Goal: Transaction & Acquisition: Purchase product/service

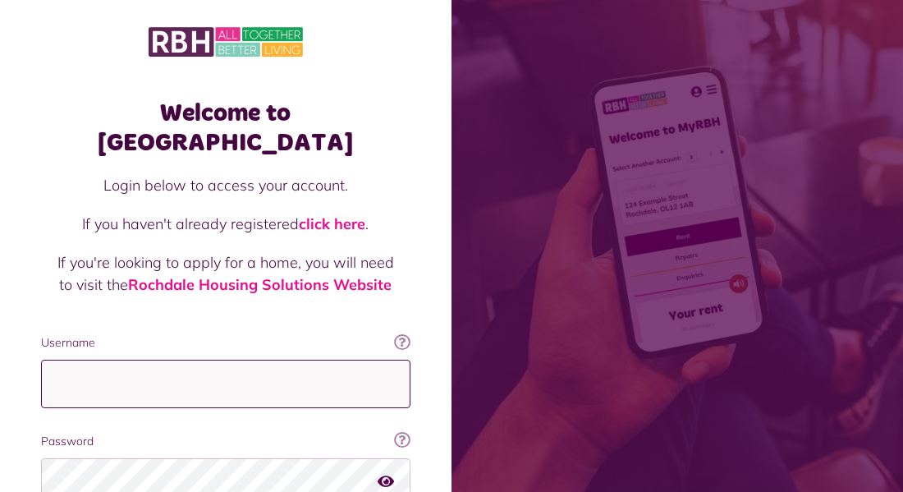
type input "**********"
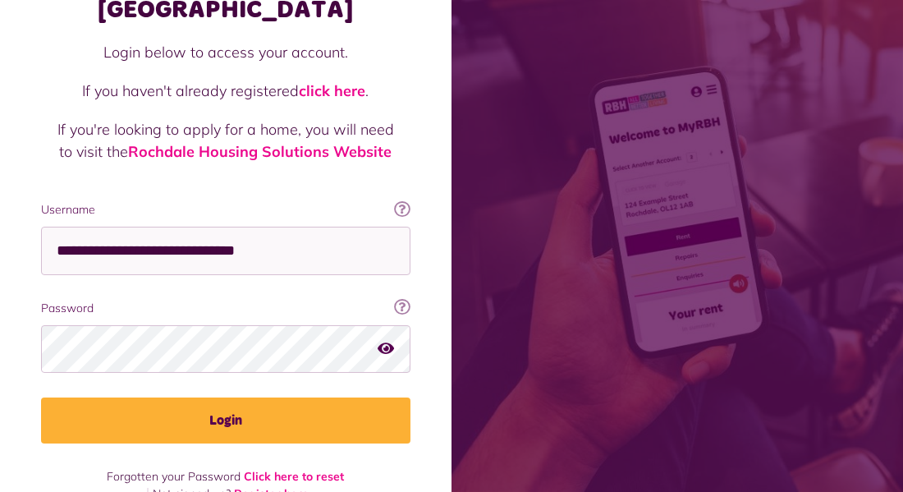
scroll to position [138, 0]
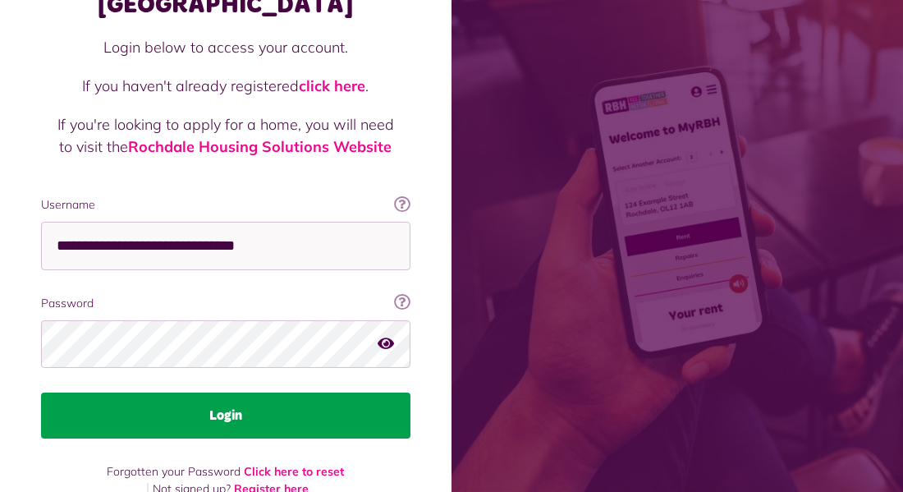
click at [339, 393] on button "Login" at bounding box center [226, 416] width 370 height 46
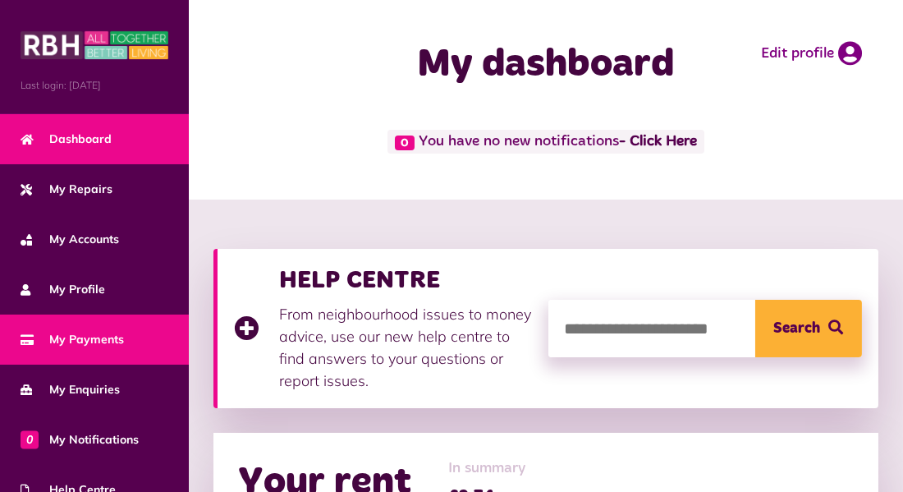
click at [126, 347] on link "My Payments" at bounding box center [94, 340] width 189 height 50
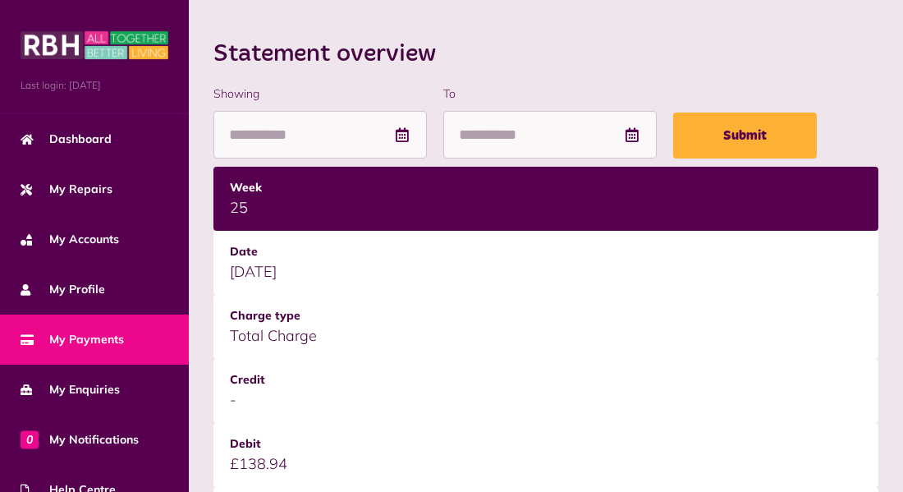
scroll to position [162, 0]
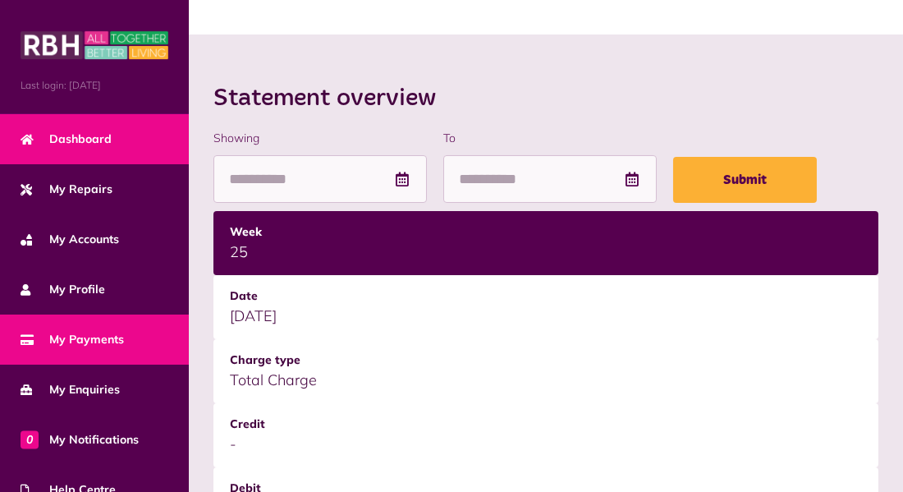
click at [92, 142] on span "Dashboard" at bounding box center [66, 139] width 91 height 17
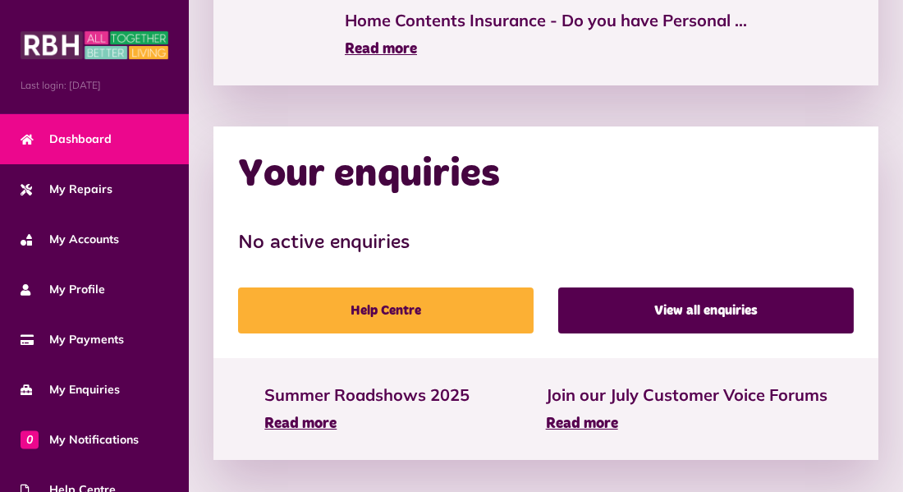
scroll to position [1104, 0]
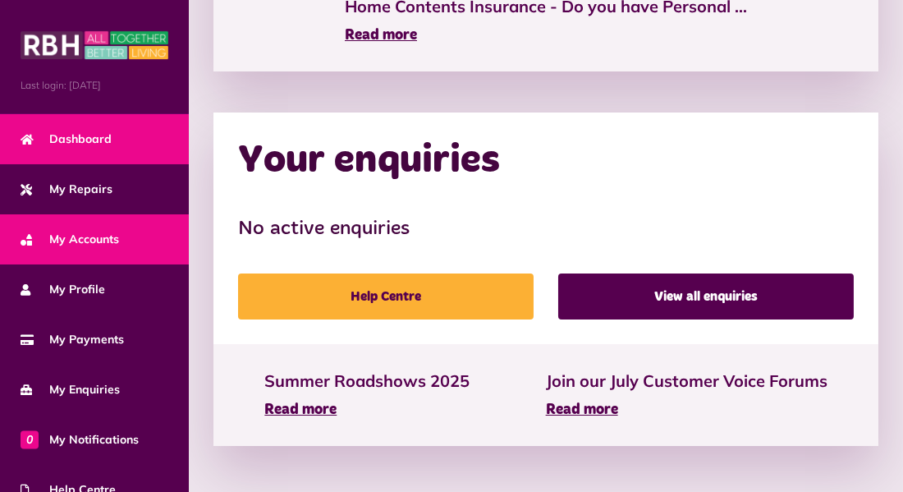
click at [46, 225] on link "My Accounts" at bounding box center [94, 239] width 189 height 50
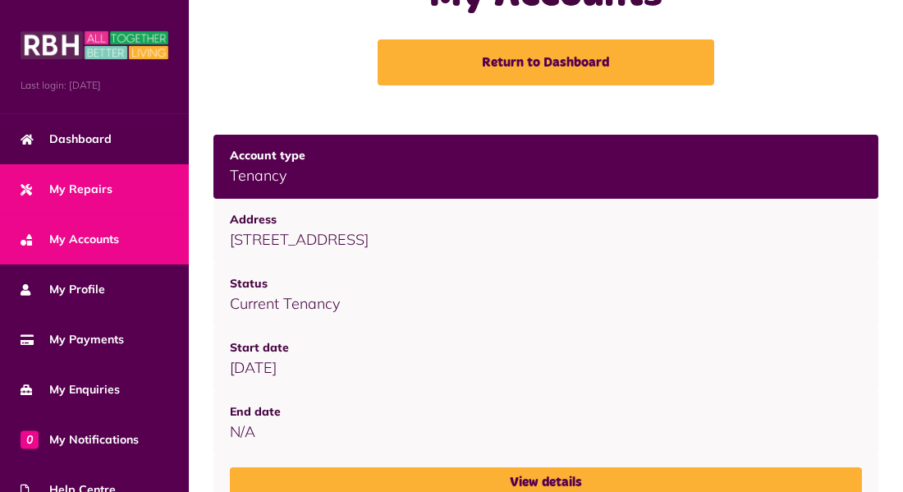
scroll to position [94, 0]
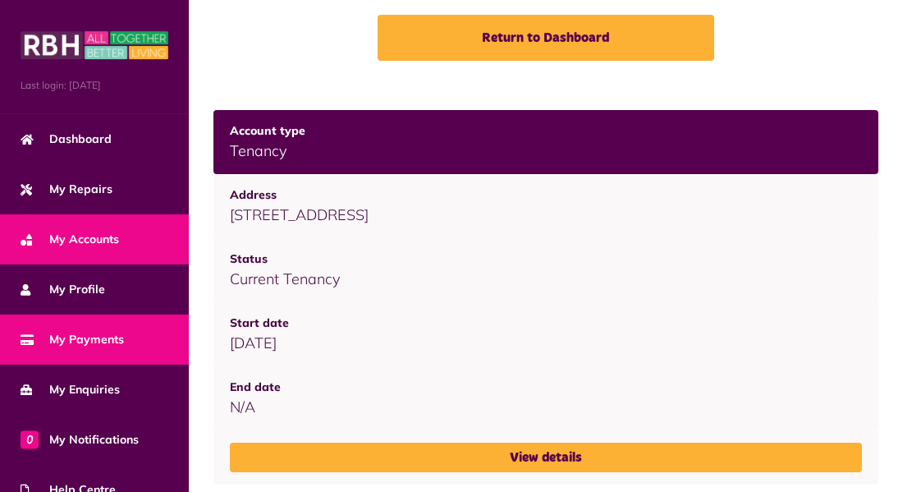
click at [108, 323] on link "My Payments" at bounding box center [94, 340] width 189 height 50
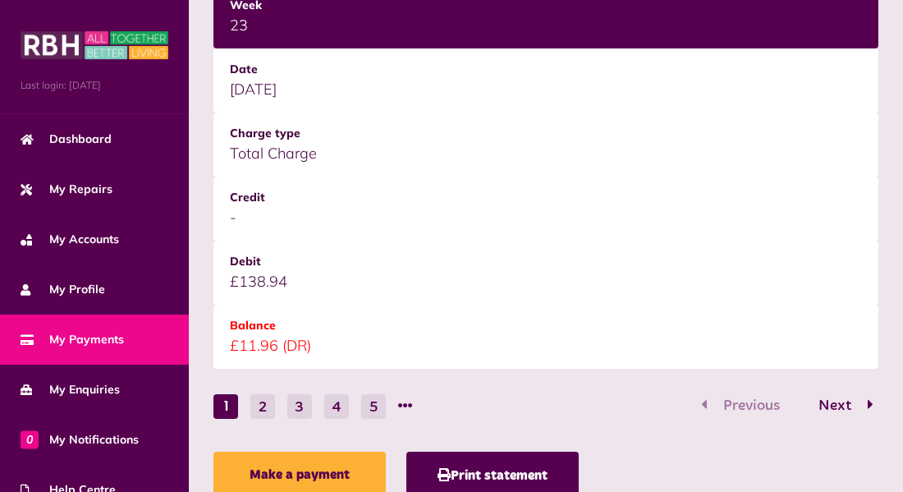
scroll to position [2436, 0]
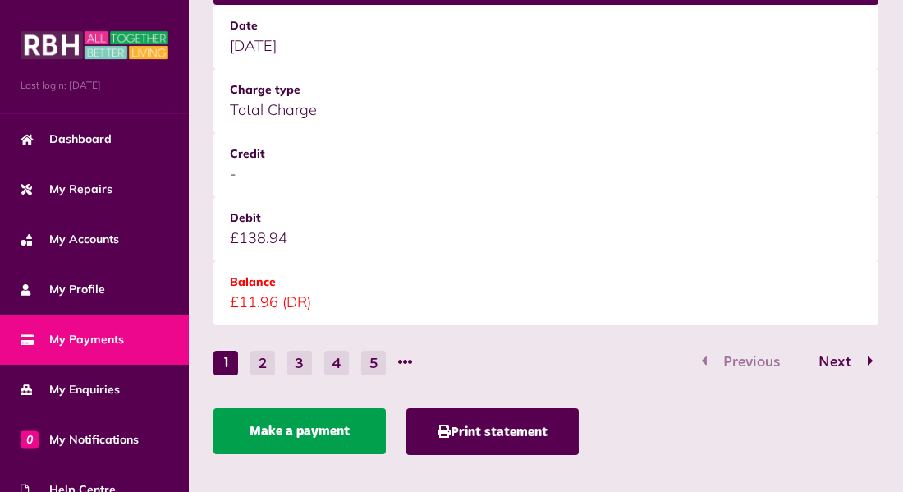
click at [294, 429] on link "Make a payment" at bounding box center [300, 431] width 172 height 46
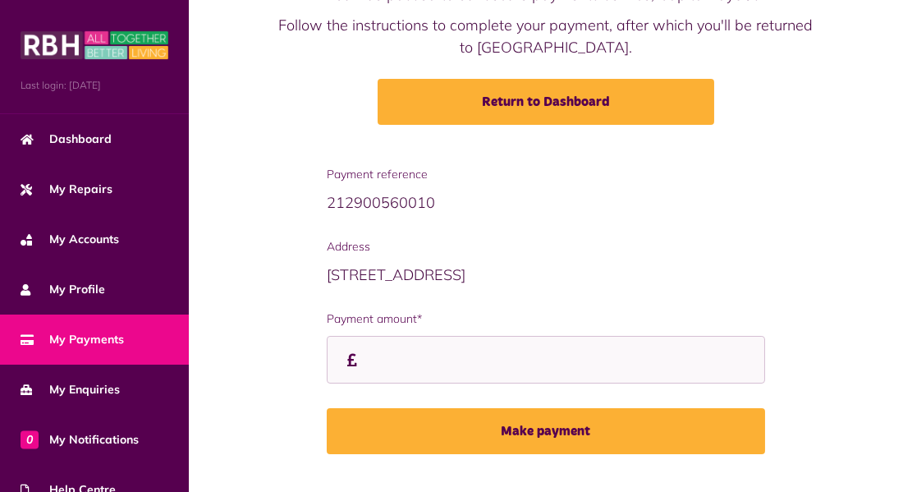
scroll to position [183, 0]
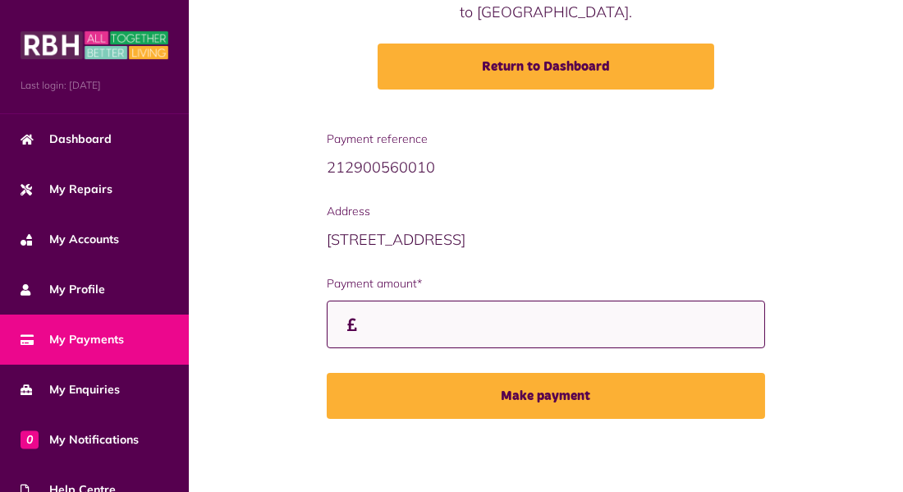
click at [365, 325] on input "Payment amount*" at bounding box center [546, 325] width 438 height 48
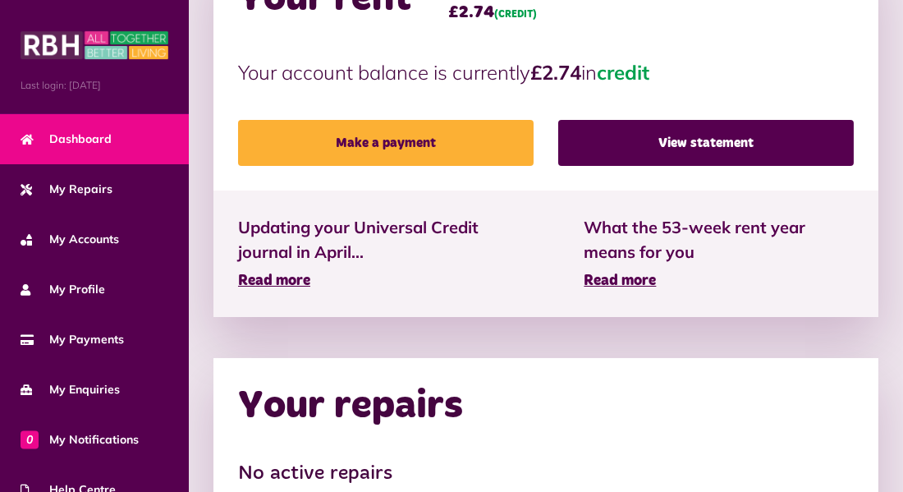
scroll to position [481, 0]
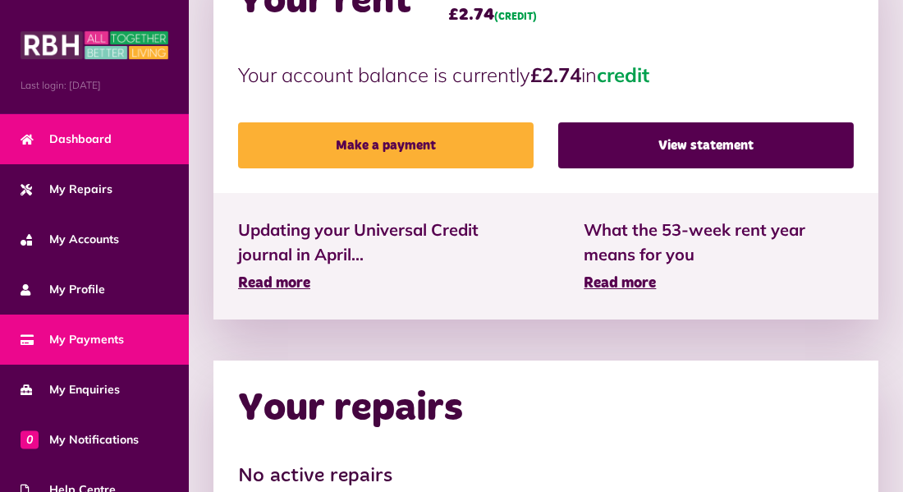
click at [145, 338] on link "My Payments" at bounding box center [94, 340] width 189 height 50
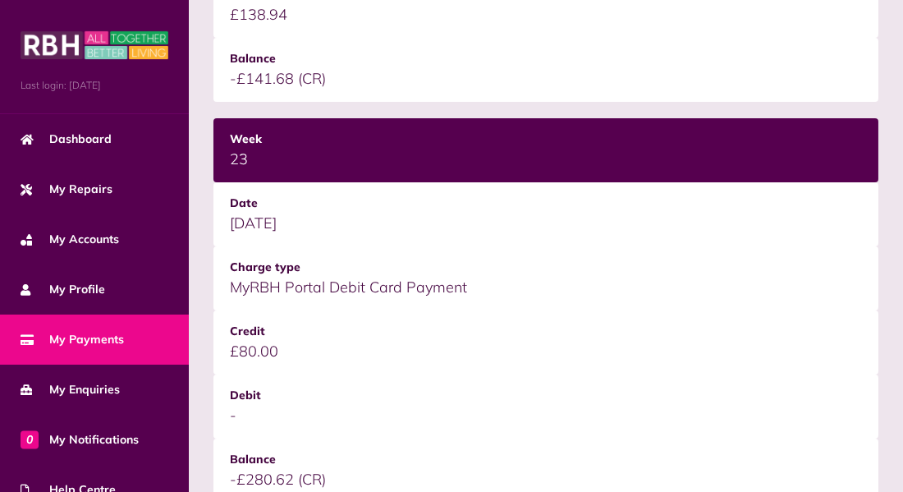
scroll to position [1056, 0]
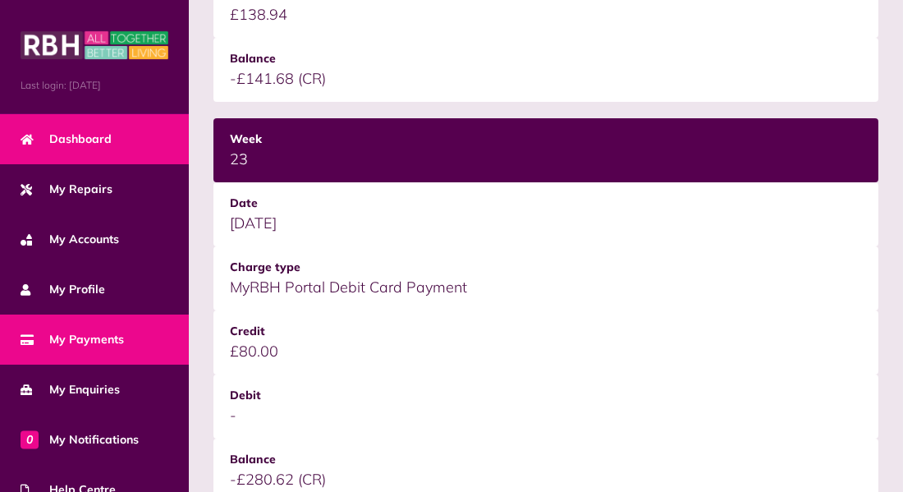
click at [175, 120] on link "Dashboard" at bounding box center [94, 139] width 189 height 50
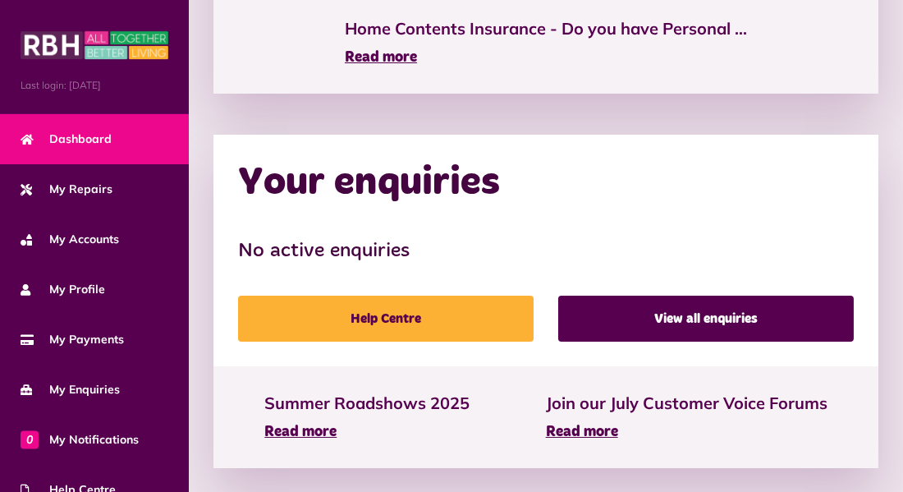
scroll to position [1104, 0]
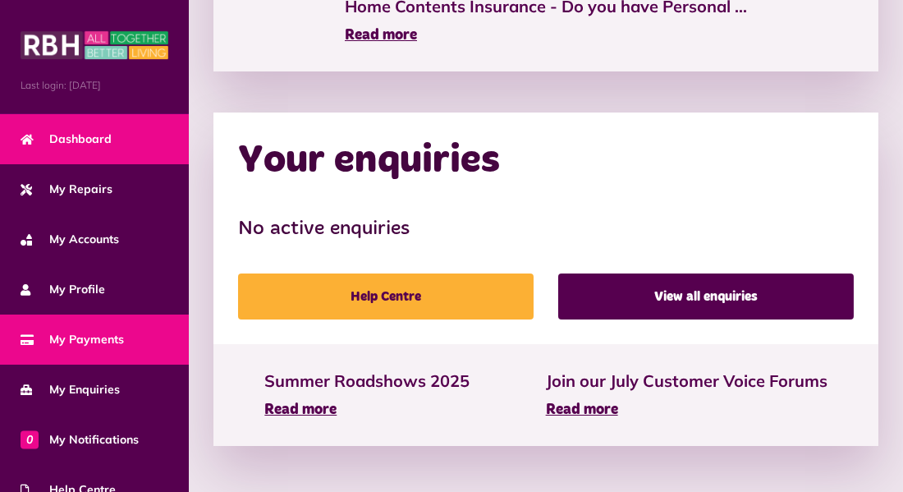
click at [77, 338] on span "My Payments" at bounding box center [72, 339] width 103 height 17
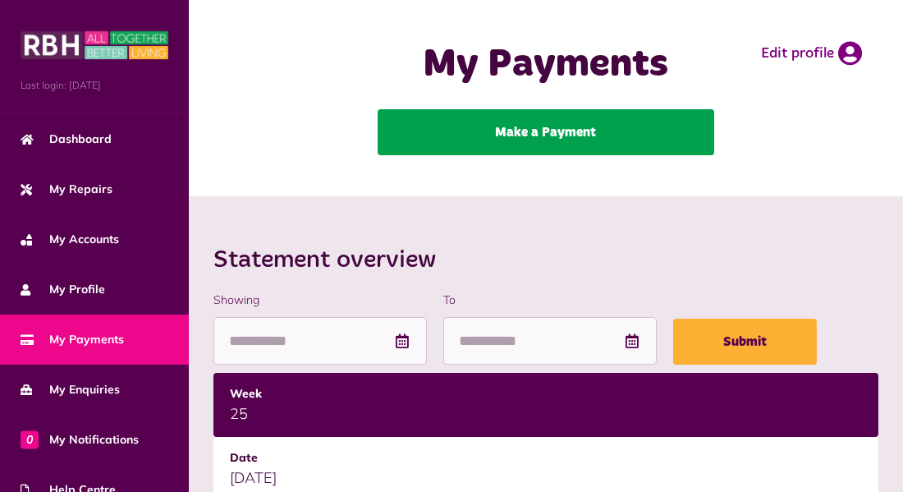
click at [537, 125] on link "Make a Payment" at bounding box center [546, 132] width 337 height 46
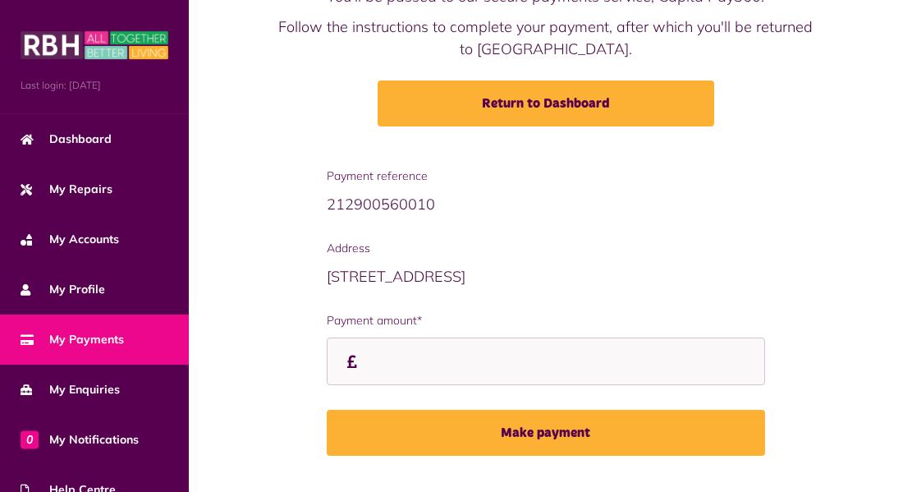
scroll to position [183, 0]
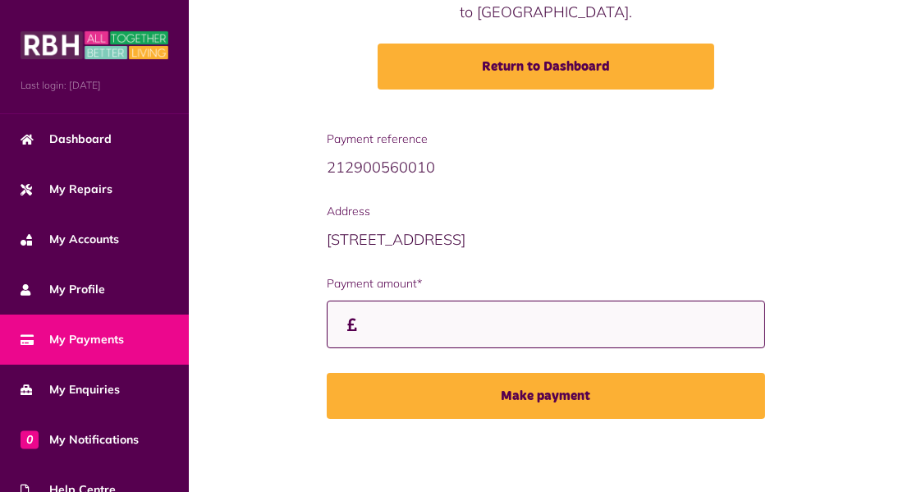
click at [363, 322] on input "Payment amount*" at bounding box center [546, 325] width 438 height 48
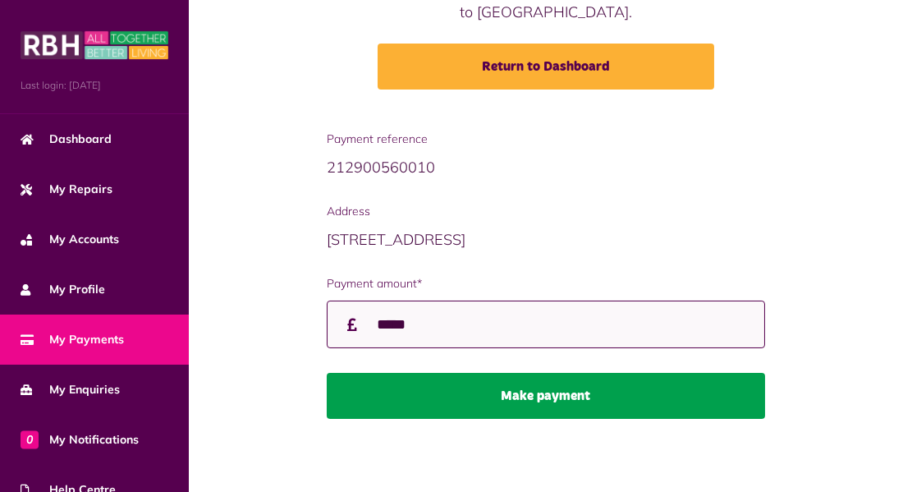
type input "*****"
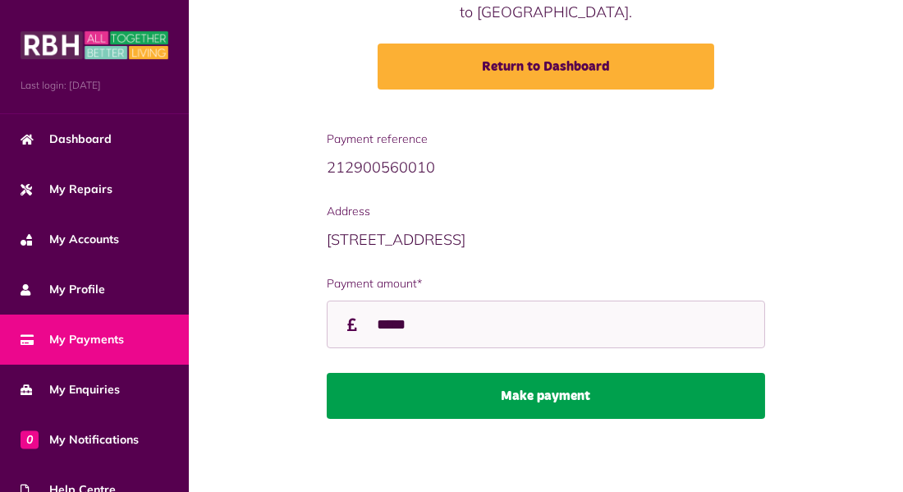
click at [482, 392] on button "Make payment" at bounding box center [546, 396] width 438 height 46
